Goal: Task Accomplishment & Management: Use online tool/utility

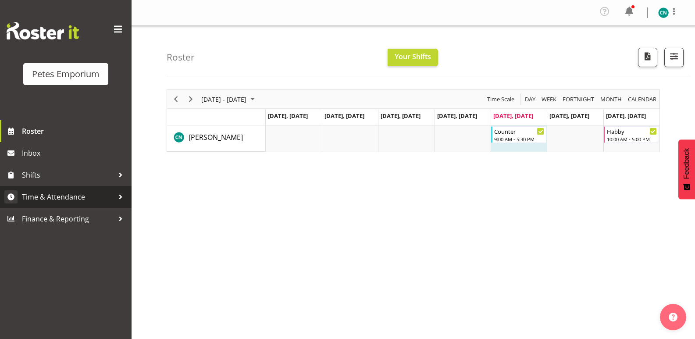
click at [49, 189] on link "Time & Attendance" at bounding box center [66, 197] width 132 height 22
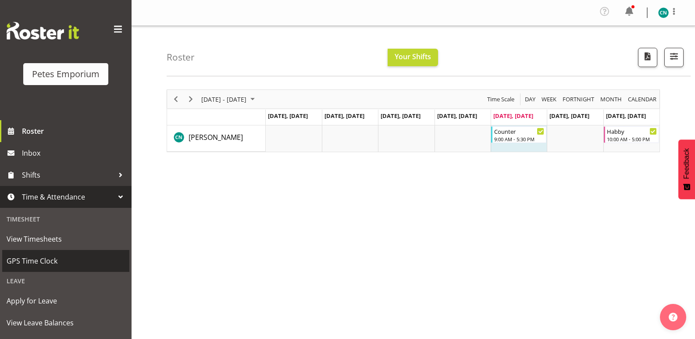
click at [33, 257] on span "GPS Time Clock" at bounding box center [66, 260] width 118 height 13
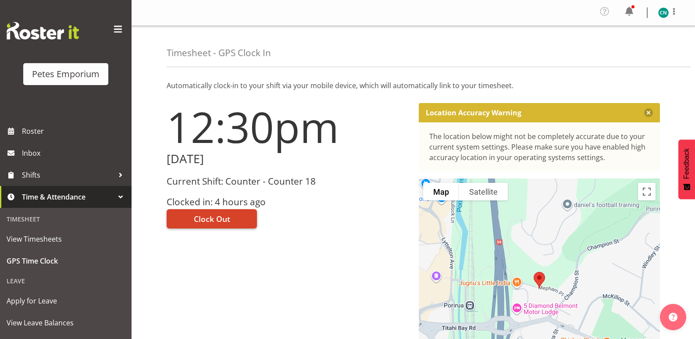
click at [212, 218] on span "Clock Out" at bounding box center [212, 218] width 36 height 11
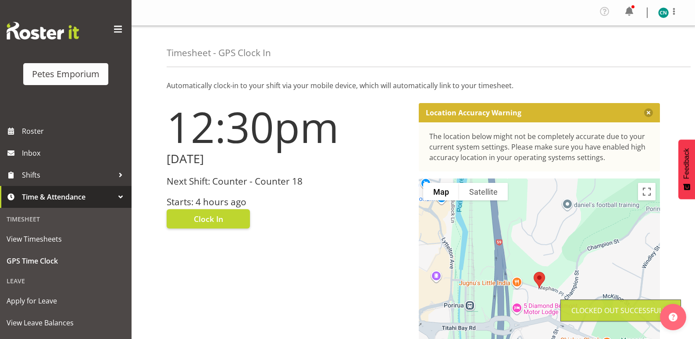
click at [662, 11] on img at bounding box center [663, 12] width 11 height 11
click at [617, 48] on link "Log Out" at bounding box center [637, 48] width 84 height 16
